Goal: Contribute content: Add original content to the website for others to see

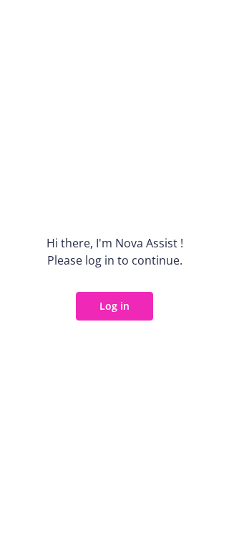
click at [129, 306] on button "Log in" at bounding box center [114, 306] width 77 height 29
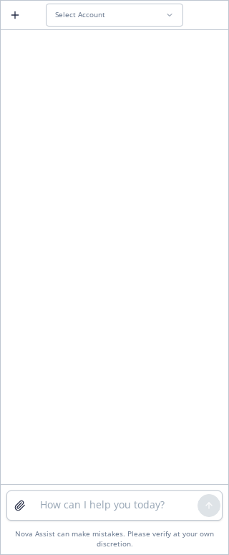
click at [173, 13] on icon at bounding box center [170, 15] width 9 height 9
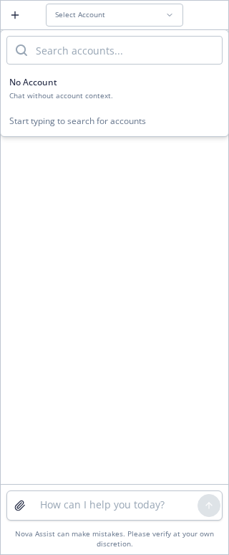
click at [65, 85] on div "No Account" at bounding box center [114, 82] width 211 height 12
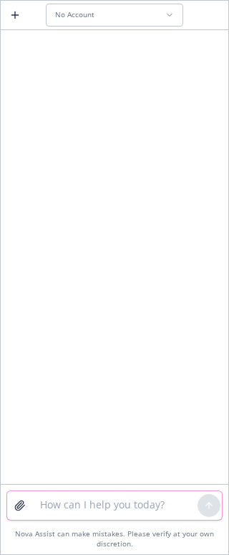
click at [59, 508] on textarea at bounding box center [115, 505] width 166 height 29
click at [169, 510] on textarea "make this more polished." at bounding box center [115, 505] width 166 height 29
paste textarea
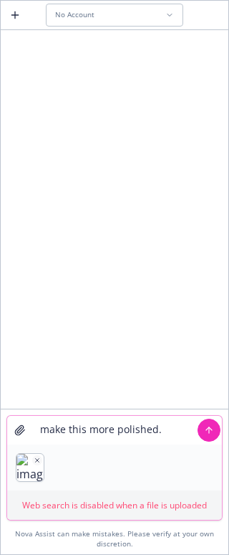
click at [34, 458] on icon "button" at bounding box center [37, 460] width 7 height 7
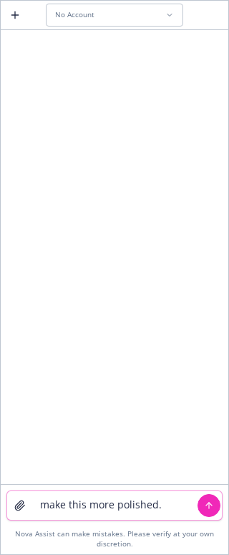
click at [166, 507] on textarea "make this more polished." at bounding box center [115, 505] width 166 height 29
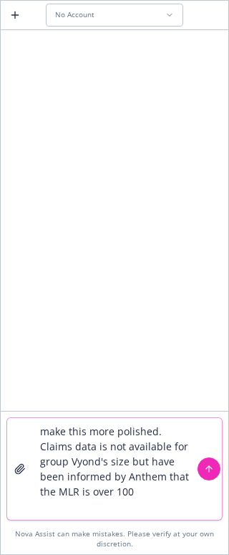
type textarea "make this more polished. Claims data is not available for group Vyond's size bu…"
